Goal: Navigation & Orientation: Find specific page/section

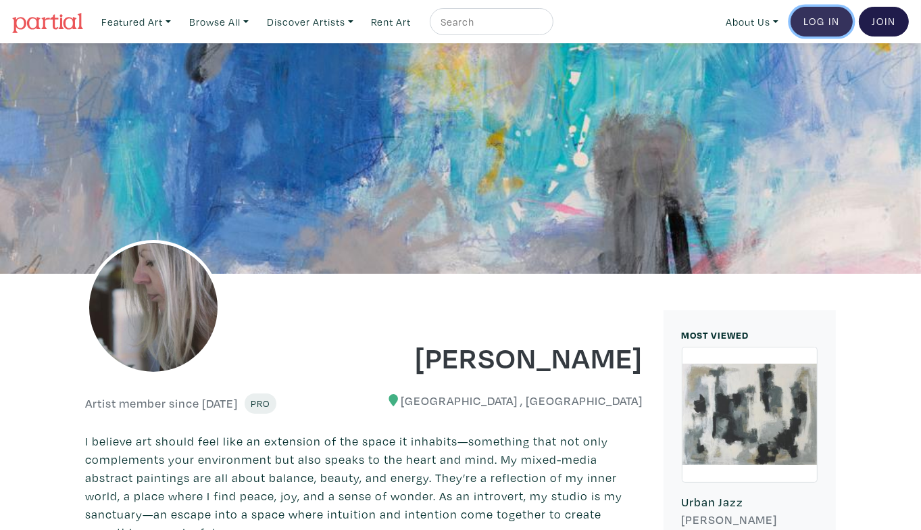
click at [820, 25] on link "Log In" at bounding box center [822, 22] width 62 height 30
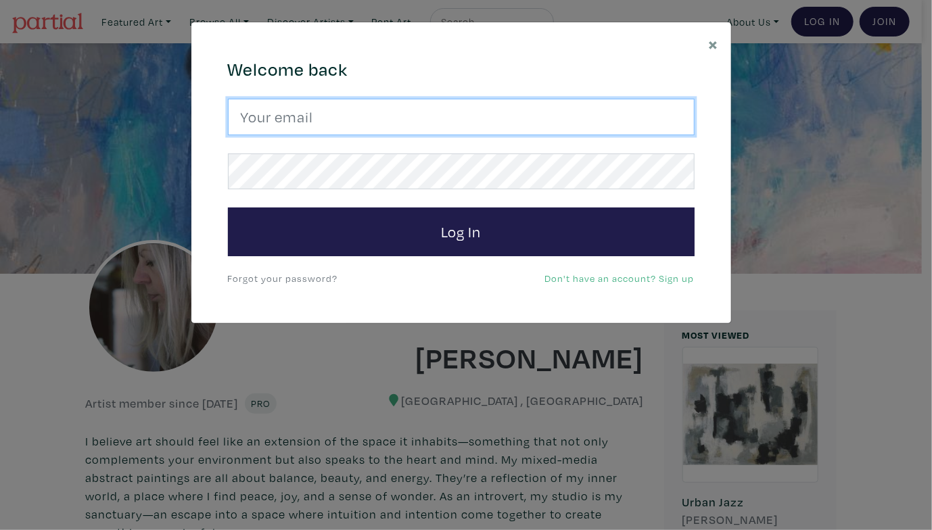
type input "[PERSON_NAME][EMAIL_ADDRESS][DOMAIN_NAME]"
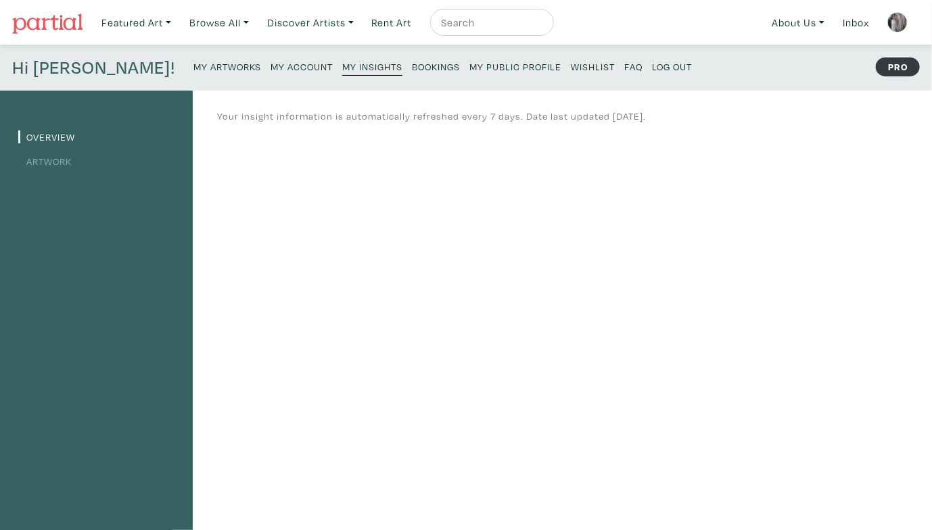
click at [469, 64] on small "My Public Profile" at bounding box center [515, 66] width 92 height 13
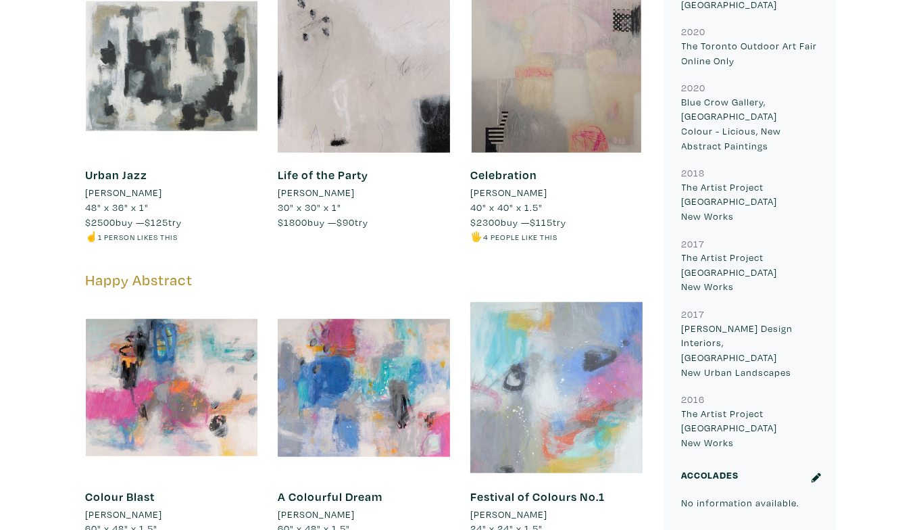
scroll to position [1014, 0]
